Goal: Information Seeking & Learning: Learn about a topic

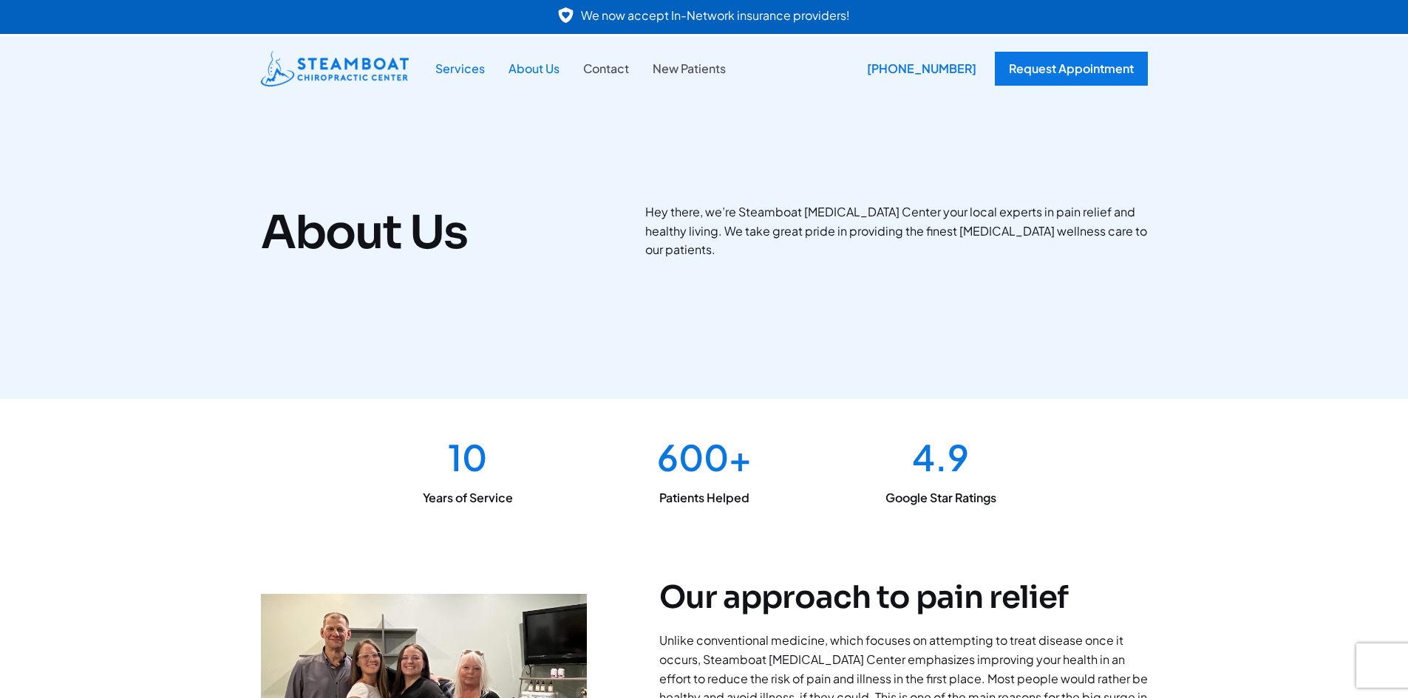
click at [442, 61] on link "Services" at bounding box center [460, 68] width 73 height 19
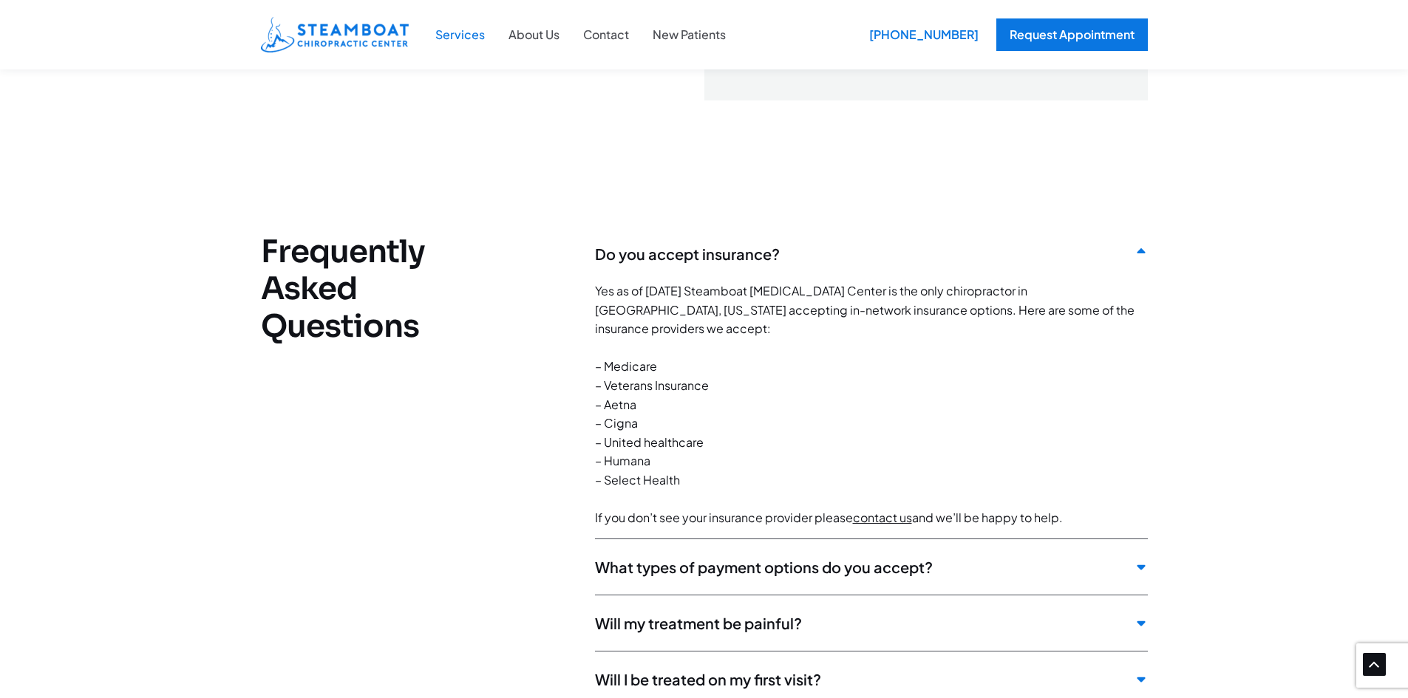
scroll to position [4952, 0]
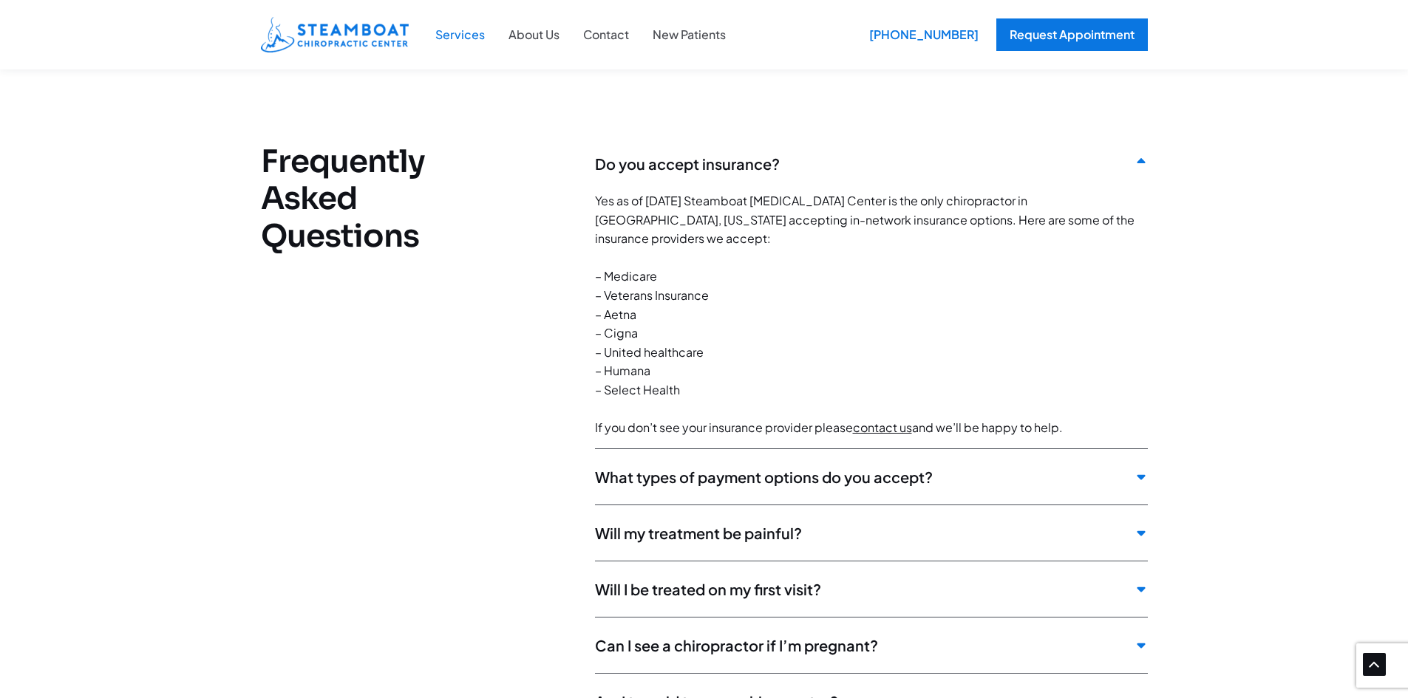
click at [915, 480] on span "What types of payment options do you accept?" at bounding box center [861, 477] width 532 height 18
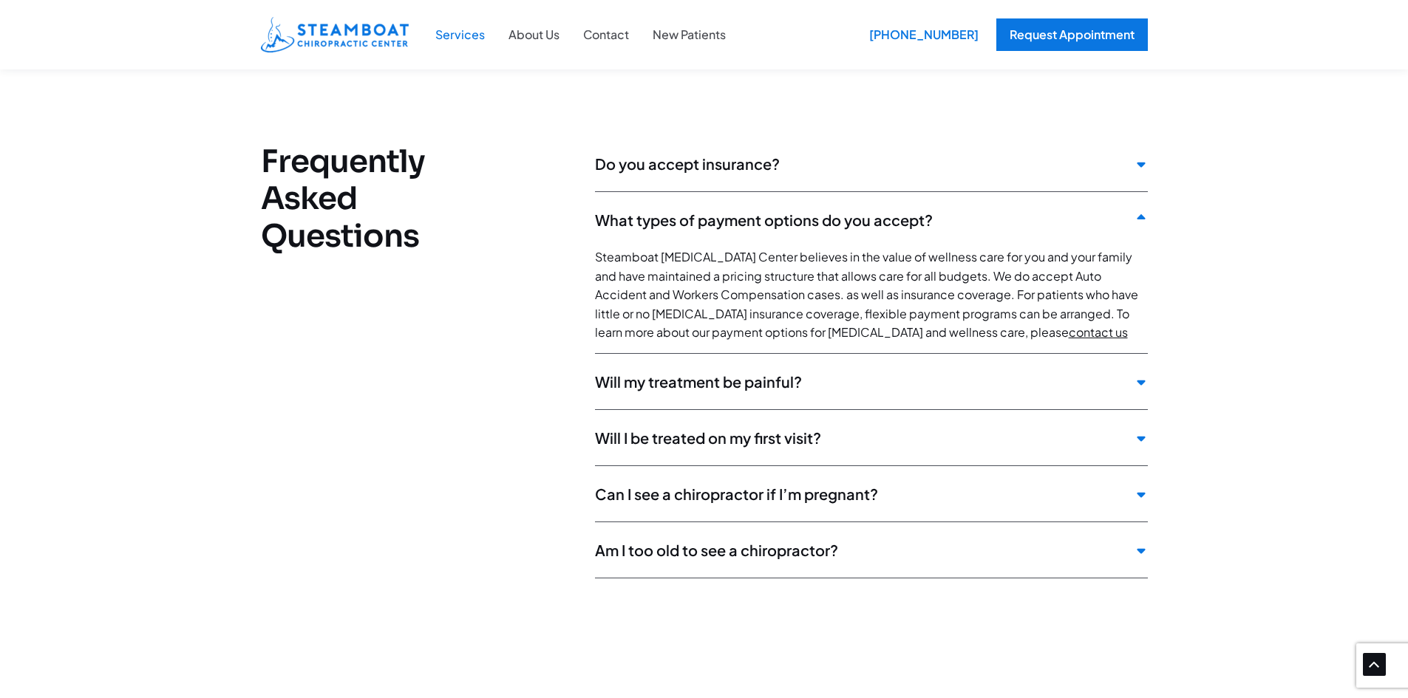
click at [726, 379] on span "Will my treatment be painful?" at bounding box center [861, 382] width 532 height 18
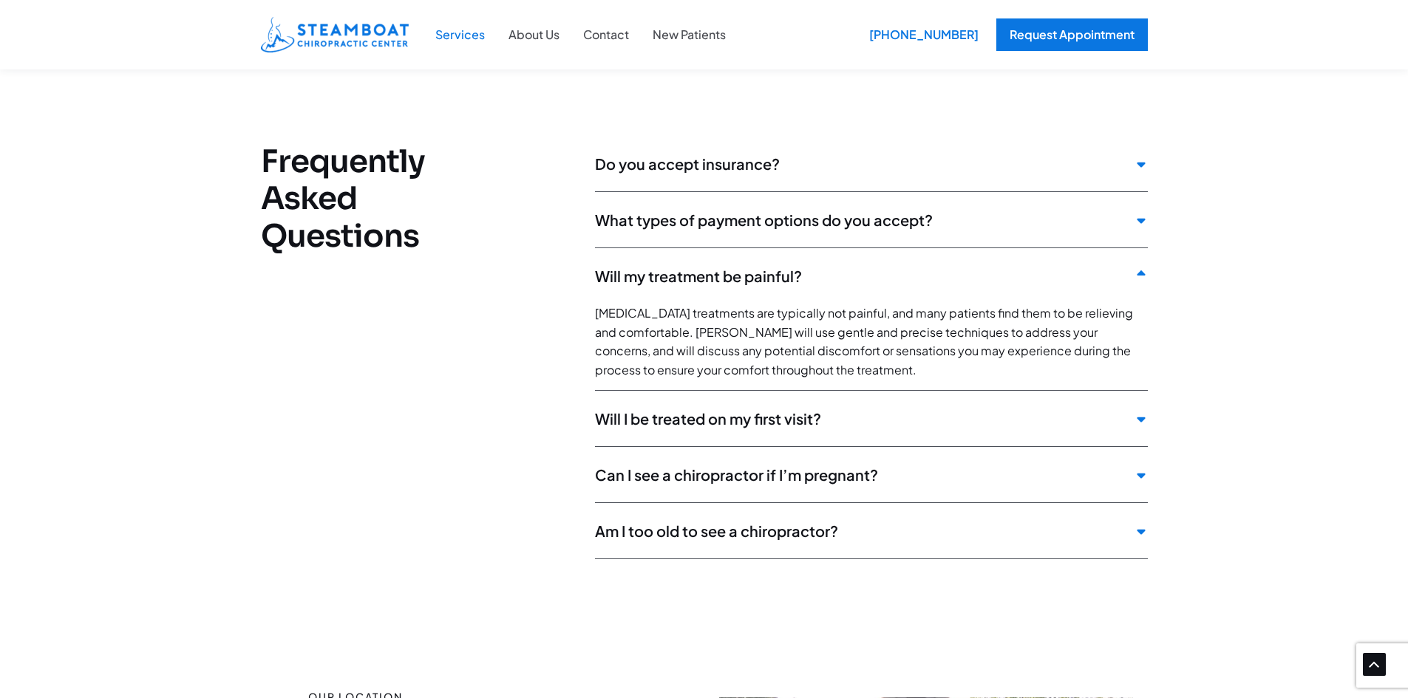
click at [732, 424] on span "Will I be treated on my first visit?" at bounding box center [861, 418] width 532 height 18
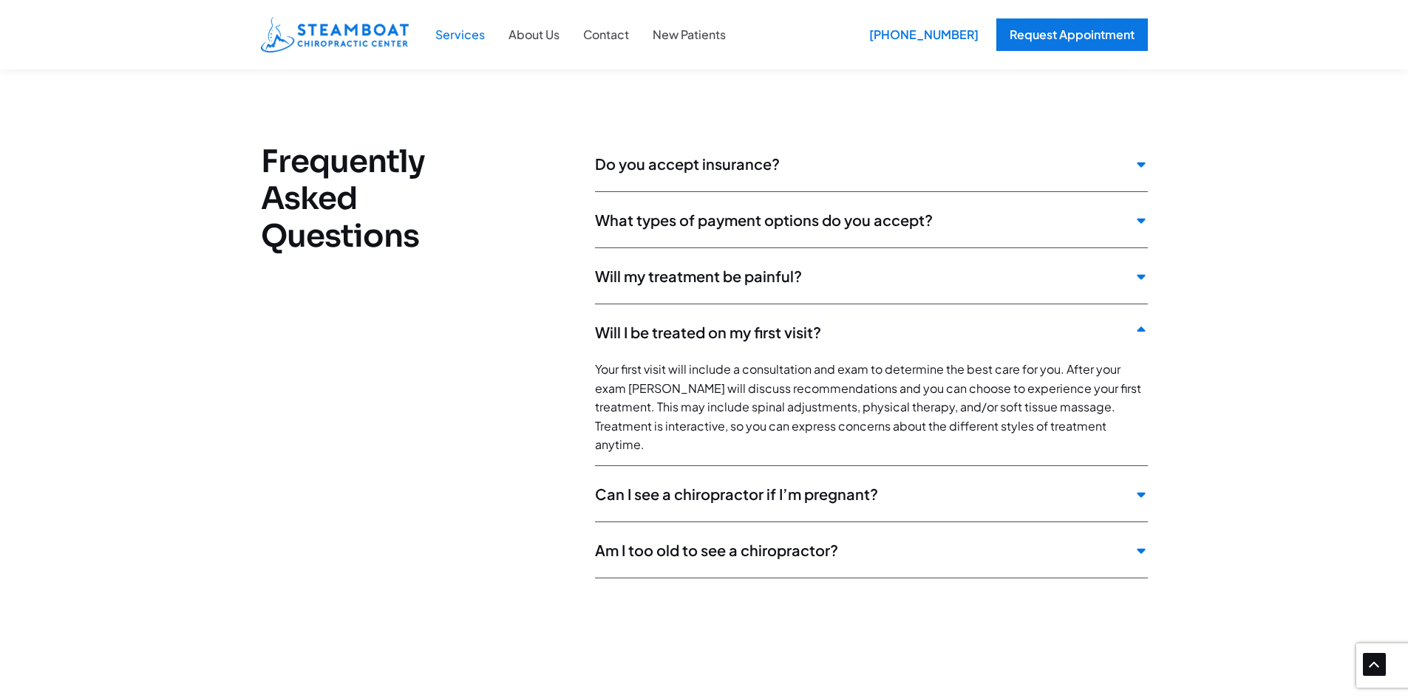
click at [836, 485] on span "Can I see a chiropractor if I’m pregnant?" at bounding box center [861, 494] width 532 height 18
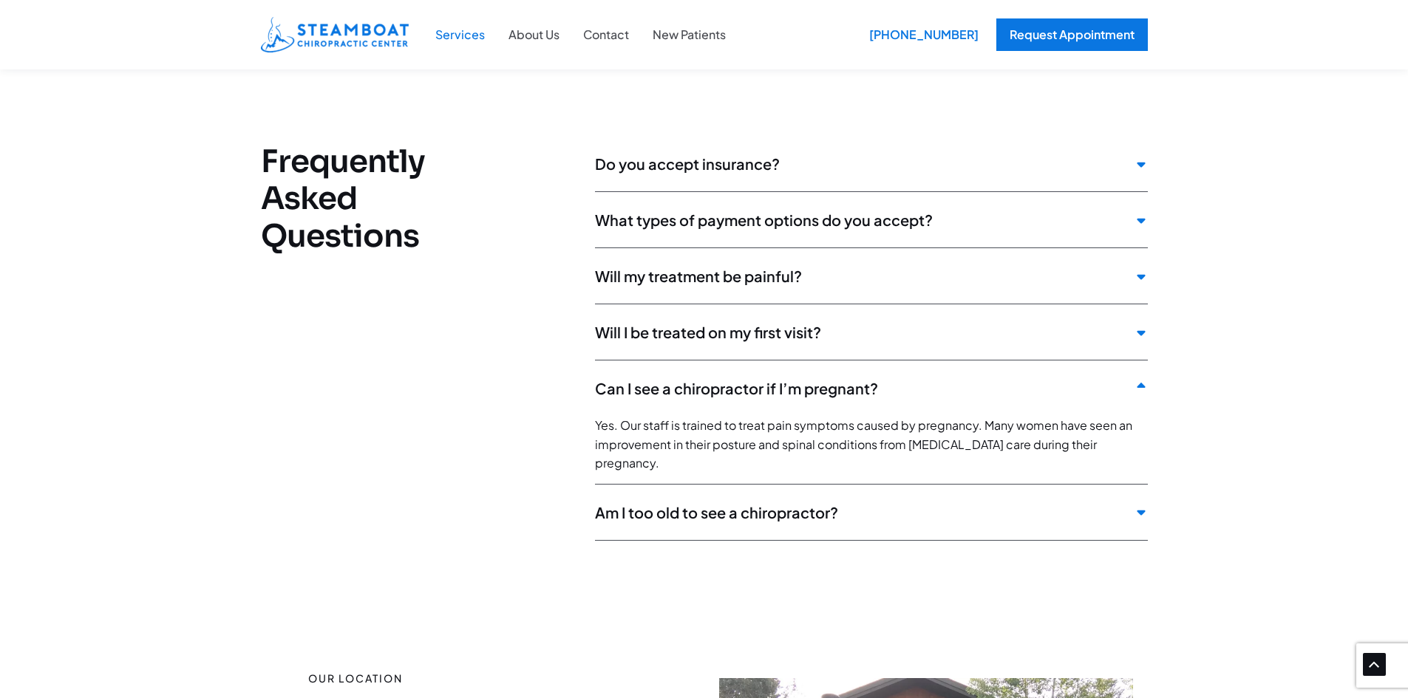
click at [826, 503] on span "Am I too old to see a chiropractor?" at bounding box center [861, 512] width 532 height 18
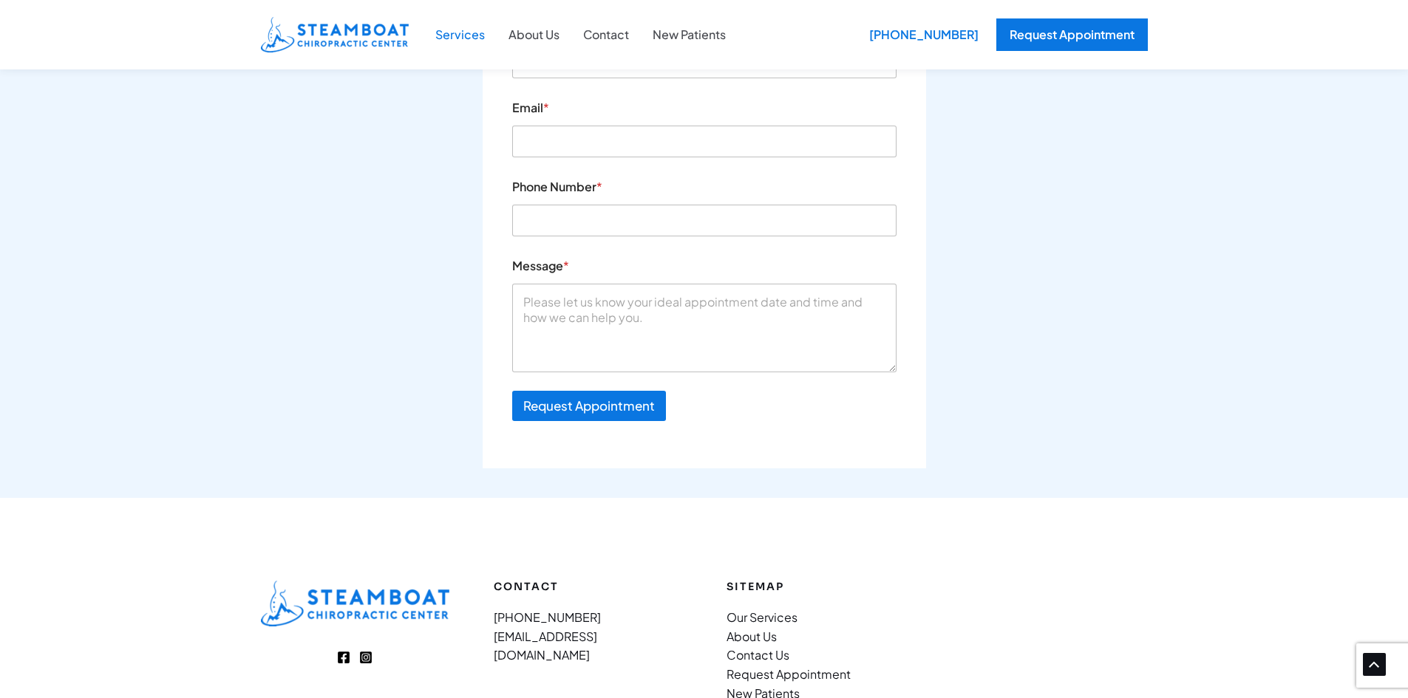
scroll to position [6233, 0]
